Goal: Register for event/course

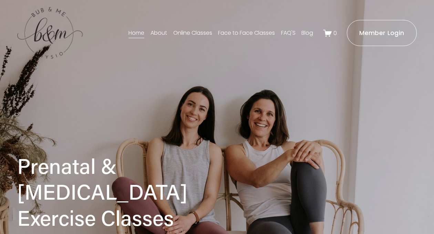
click at [237, 33] on link "Face to Face Classes" at bounding box center [246, 33] width 57 height 11
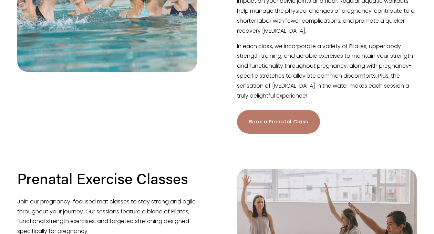
scroll to position [274, 0]
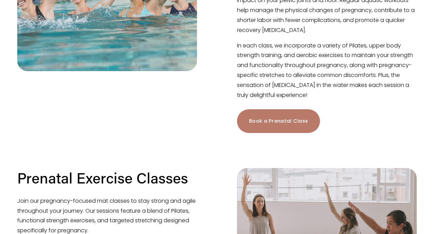
click at [266, 122] on link "Book a Prenatal Class" at bounding box center [278, 121] width 83 height 24
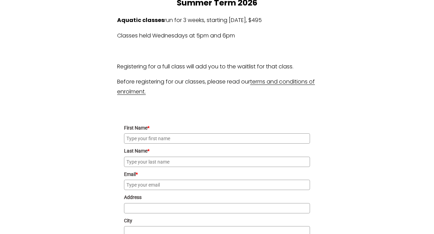
scroll to position [615, 0]
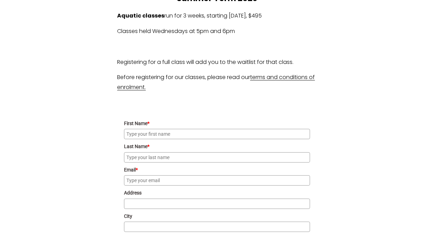
click at [288, 79] on link "terms and conditions of enrolment." at bounding box center [216, 82] width 198 height 18
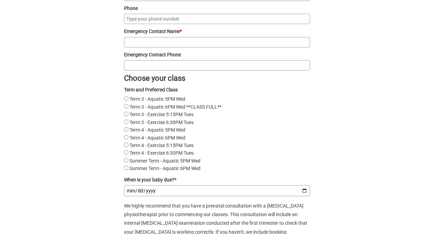
scroll to position [896, 0]
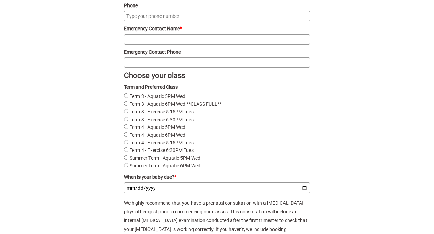
click at [157, 138] on label "Term 4 - Aquatic 6PM Wed" at bounding box center [157, 136] width 56 height 6
click at [128, 137] on Wed"] "Term 4 - Aquatic 6PM Wed" at bounding box center [126, 135] width 4 height 4
radio Wed"] "true"
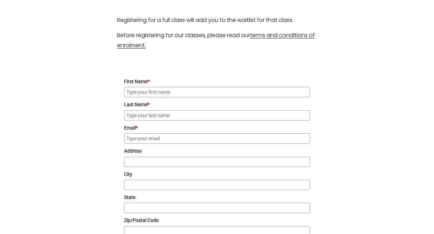
scroll to position [654, 0]
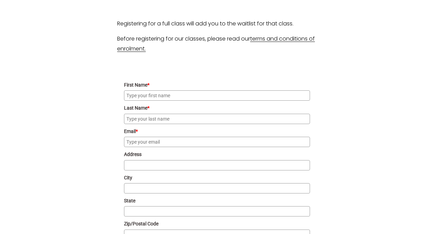
click at [188, 94] on input "First Name *" at bounding box center [217, 96] width 186 height 10
type input "Nikita"
type input "Kwan"
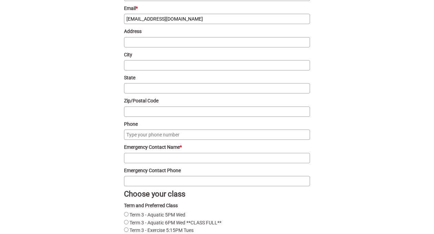
scroll to position [798, 0]
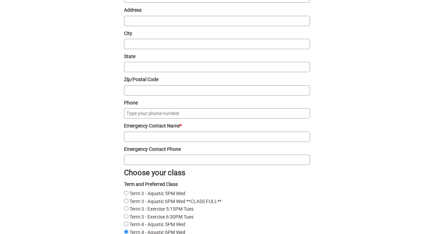
type input "nktkwan@gmail.com"
click at [139, 141] on input "Emergency Contact Name *" at bounding box center [217, 137] width 186 height 10
type input "Ko Sun Kwan"
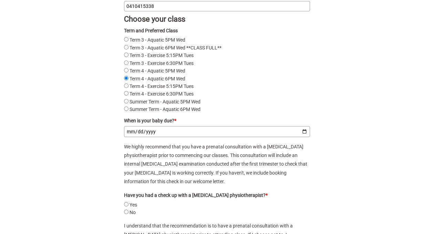
scroll to position [956, 0]
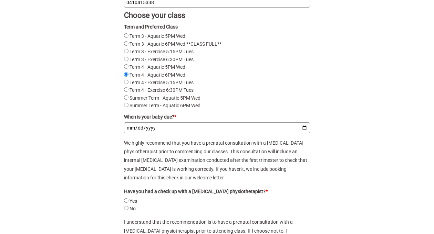
type input "0410415338"
click at [187, 131] on input "When is your baby due? *" at bounding box center [217, 128] width 186 height 11
type input "2026-03-19"
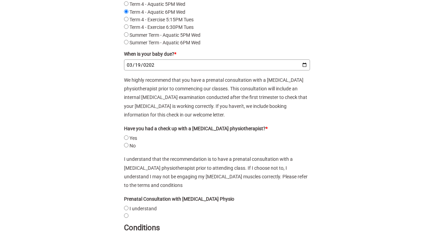
scroll to position [1020, 0]
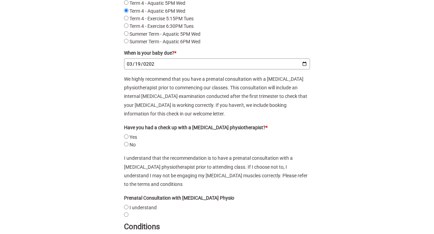
click at [130, 148] on label "No" at bounding box center [132, 145] width 6 height 6
click at [128, 147] on input "No" at bounding box center [126, 144] width 4 height 4
radio input "true"
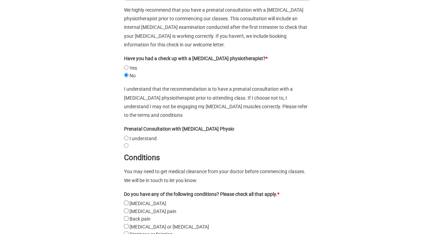
scroll to position [1090, 0]
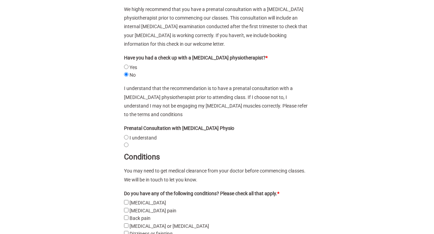
click at [145, 135] on label "I understand" at bounding box center [142, 138] width 27 height 6
click at [128, 135] on understand"] "I understand" at bounding box center [126, 137] width 4 height 4
radio understand"] "true"
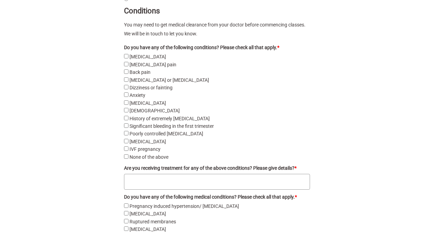
scroll to position [1239, 0]
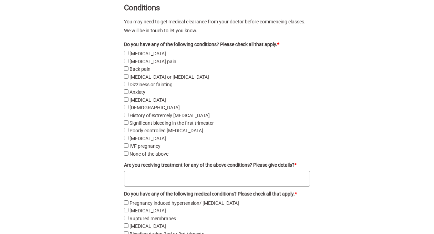
click at [149, 151] on label "None of the above" at bounding box center [148, 154] width 39 height 6
click at [128, 151] on above"] "None of the above" at bounding box center [126, 153] width 4 height 4
checkbox above"] "true"
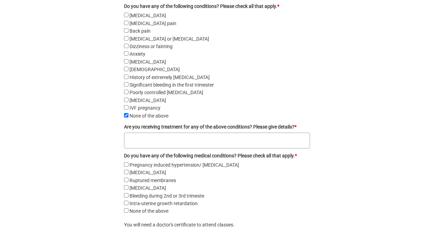
scroll to position [1278, 0]
click at [199, 134] on textarea "Are you receiving treatment for any of the above conditions? Please give detail…" at bounding box center [217, 141] width 186 height 16
click at [199, 133] on textarea "Are you receiving treatment for any of the above conditions? Please give detail…" at bounding box center [217, 141] width 186 height 16
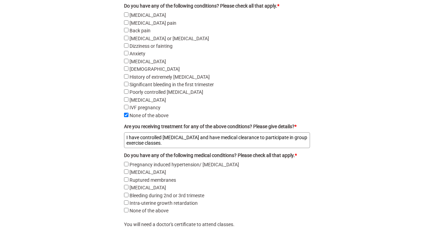
type textarea "I have controlled hypertension and have medical clearance to participate in gro…"
click at [137, 162] on label "Pregnancy induced hypertension/ pre-eclampsia" at bounding box center [183, 165] width 109 height 6
click at [128, 162] on pre-eclampsia "Pregnancy induced hypertension/ pre-eclampsia" at bounding box center [126, 164] width 4 height 4
checkbox pre-eclampsia "true"
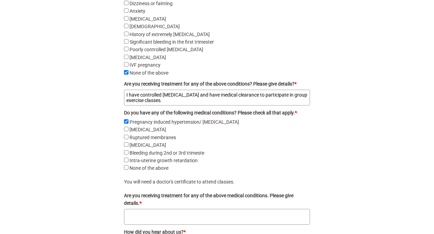
scroll to position [1324, 0]
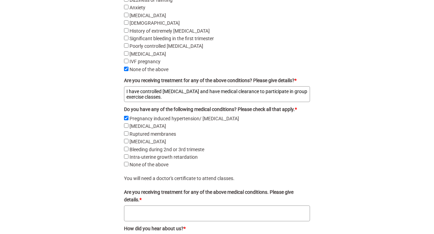
drag, startPoint x: 170, startPoint y: 91, endPoint x: 113, endPoint y: 80, distance: 57.5
type textarea "N"
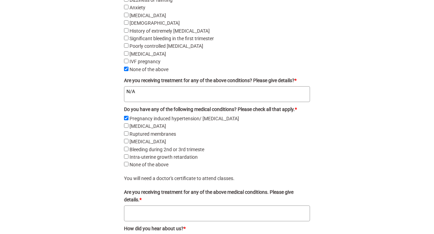
type textarea "N/A"
click at [182, 211] on textarea "Are you receiving treatment for any of the above medical conditions. Please giv…" at bounding box center [217, 214] width 186 height 16
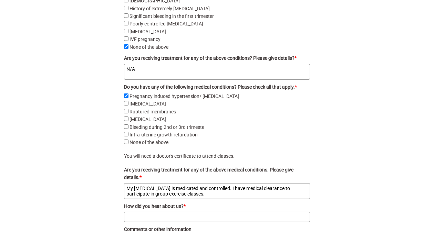
scroll to position [1354, 0]
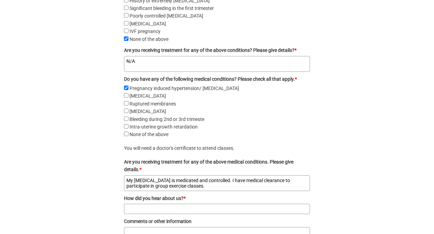
type textarea "My hypertension is medicated and controlled. I have medical clearance to partic…"
click at [209, 86] on label "Pregnancy induced hypertension/ pre-eclampsia" at bounding box center [183, 89] width 109 height 6
click at [128, 86] on pre-eclampsia "Pregnancy induced hypertension/ pre-eclampsia" at bounding box center [126, 88] width 4 height 4
checkbox pre-eclampsia "false"
drag, startPoint x: 188, startPoint y: 183, endPoint x: 110, endPoint y: 167, distance: 79.4
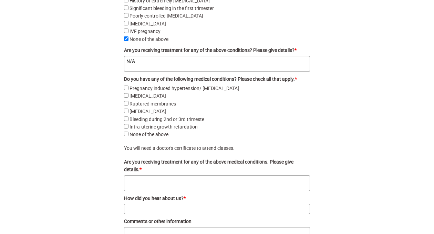
click at [148, 132] on label "None of the above" at bounding box center [148, 135] width 39 height 6
click at [128, 132] on above"] "None of the above" at bounding box center [126, 134] width 4 height 4
checkbox above"] "true"
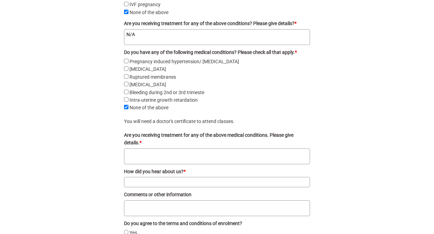
click at [186, 149] on textarea "Are you receiving treatment for any of the above medical conditions. Please giv…" at bounding box center [217, 157] width 186 height 16
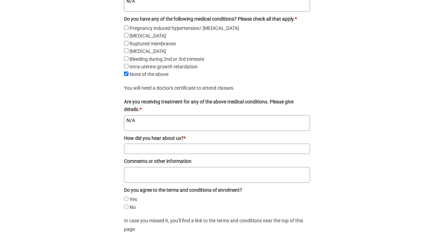
scroll to position [1421, 0]
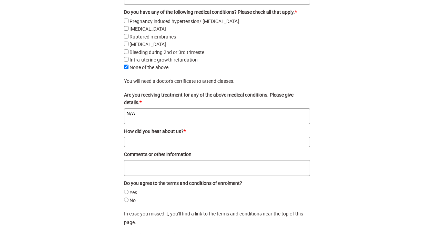
type textarea "N/A"
click at [176, 138] on input "How did you hear about us? *" at bounding box center [217, 142] width 186 height 10
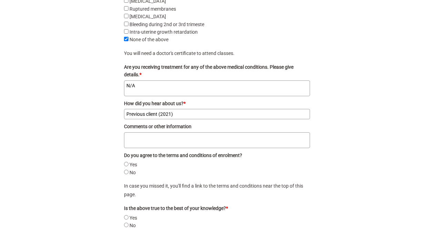
scroll to position [1450, 0]
type input "Previous client (2021)"
click at [128, 161] on div "Yes" at bounding box center [217, 165] width 186 height 8
click at [126, 162] on input "Yes" at bounding box center [126, 164] width 4 height 4
radio input "true"
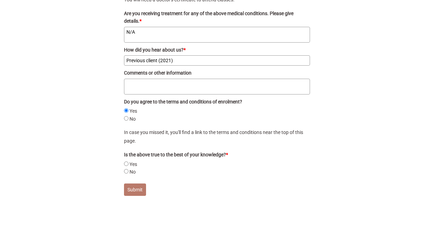
scroll to position [1503, 0]
click at [128, 161] on input "Yes" at bounding box center [126, 163] width 4 height 4
radio input "true"
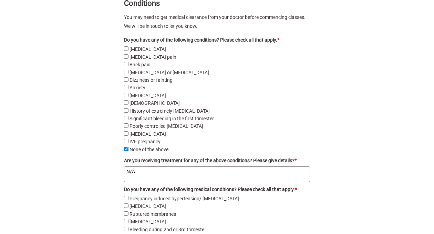
scroll to position [1243, 0]
click at [182, 167] on textarea "N/A" at bounding box center [217, 175] width 186 height 16
type textarea "N"
type textarea "I have existing hyp"
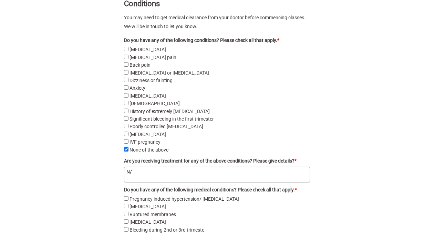
type textarea "N/A"
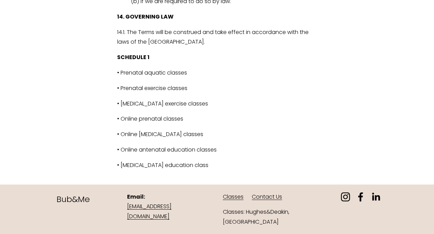
scroll to position [2837, 0]
